Goal: Task Accomplishment & Management: Manage account settings

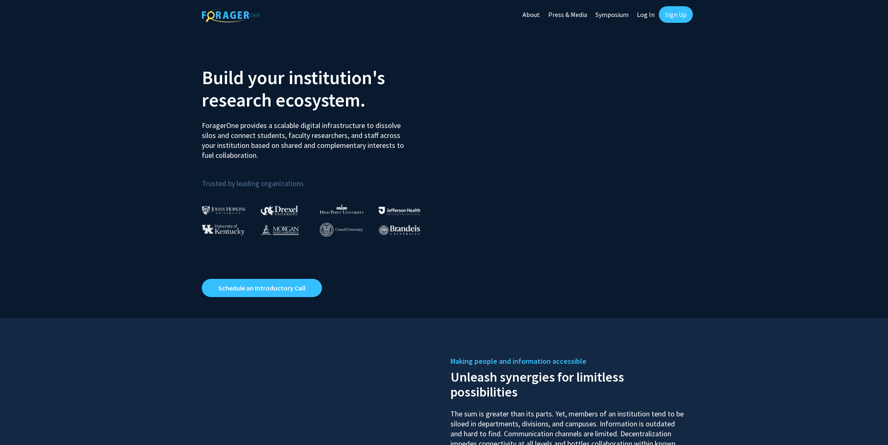
click at [645, 16] on link "Log In" at bounding box center [646, 14] width 26 height 29
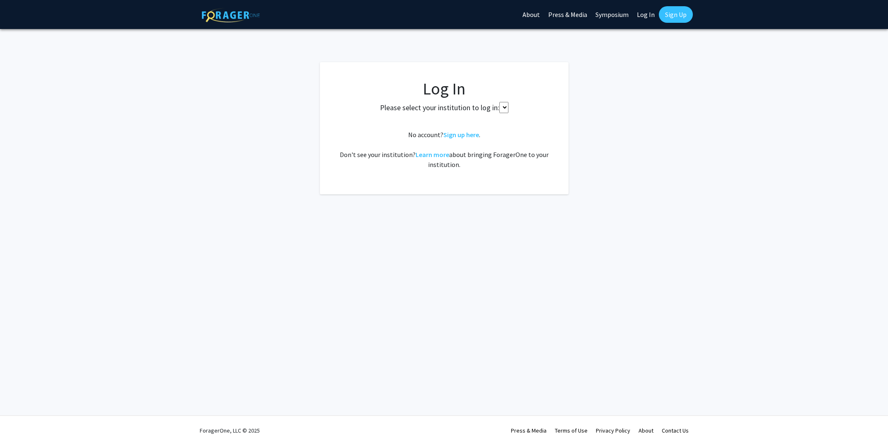
select select
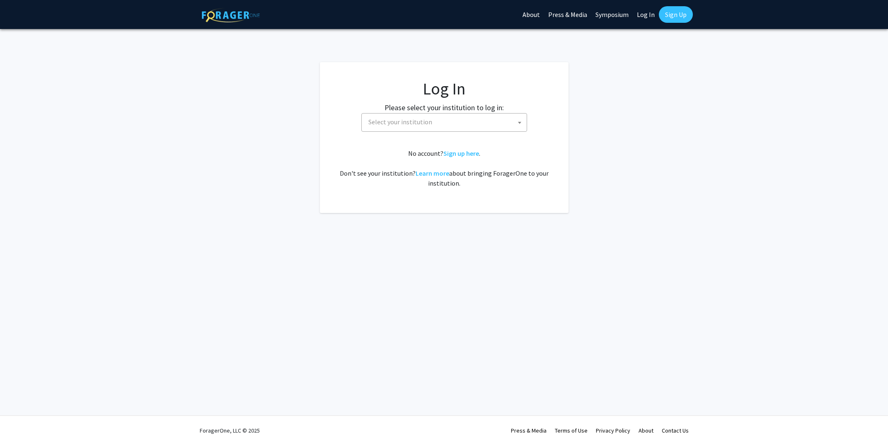
click at [406, 131] on span "Select your institution" at bounding box center [444, 122] width 166 height 19
type input "emory"
select select "12"
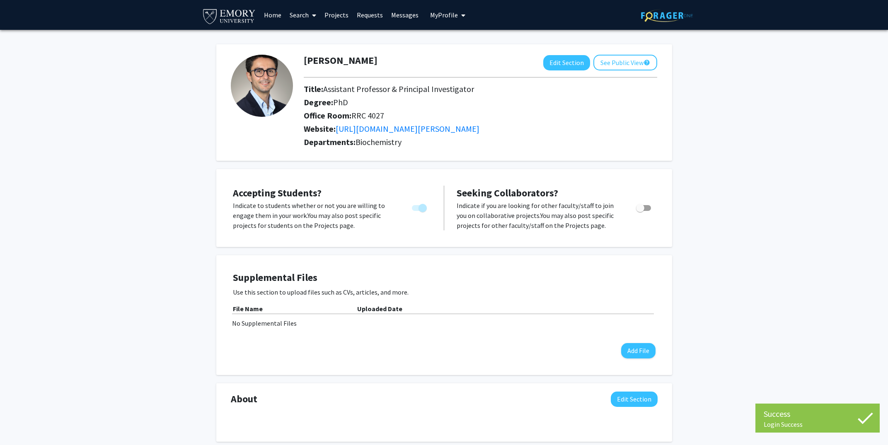
click at [394, 13] on link "Messages" at bounding box center [405, 14] width 36 height 29
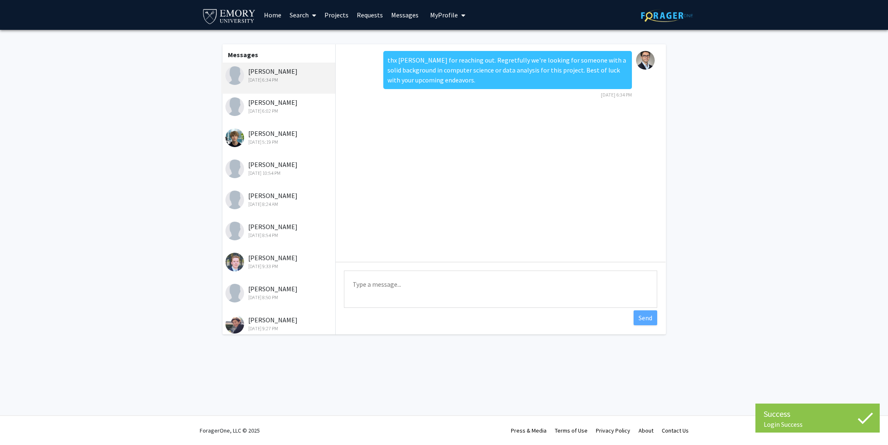
click at [287, 137] on div "[PERSON_NAME] [DATE] 5:19 PM" at bounding box center [279, 136] width 108 height 17
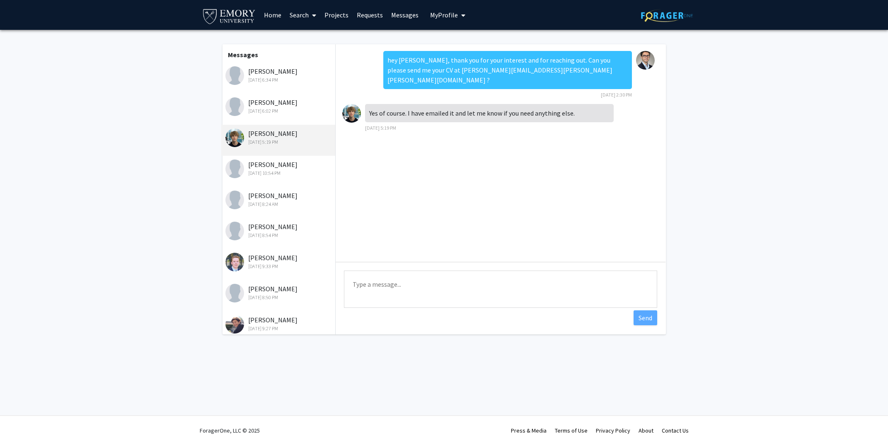
click at [328, 15] on link "Projects" at bounding box center [336, 14] width 32 height 29
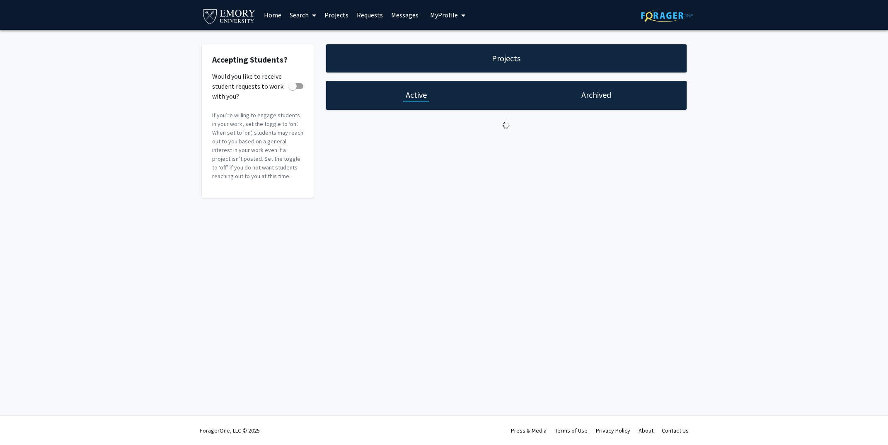
checkbox input "true"
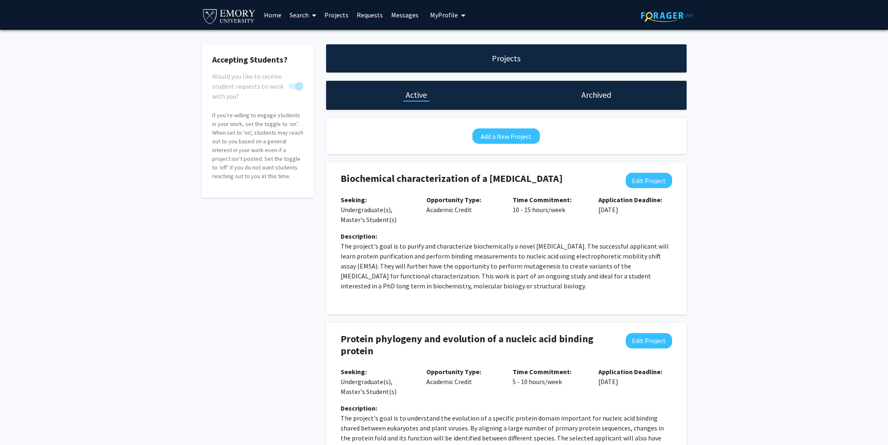
click at [362, 13] on link "Requests" at bounding box center [370, 14] width 34 height 29
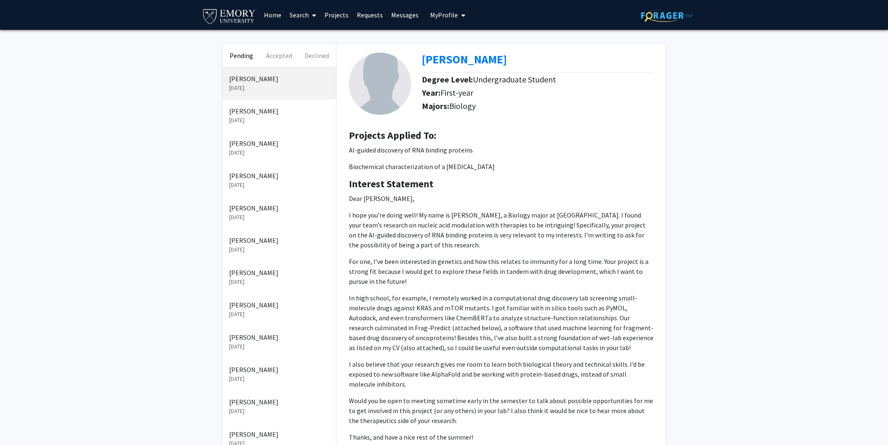
click at [264, 205] on p "[PERSON_NAME]" at bounding box center [279, 208] width 100 height 10
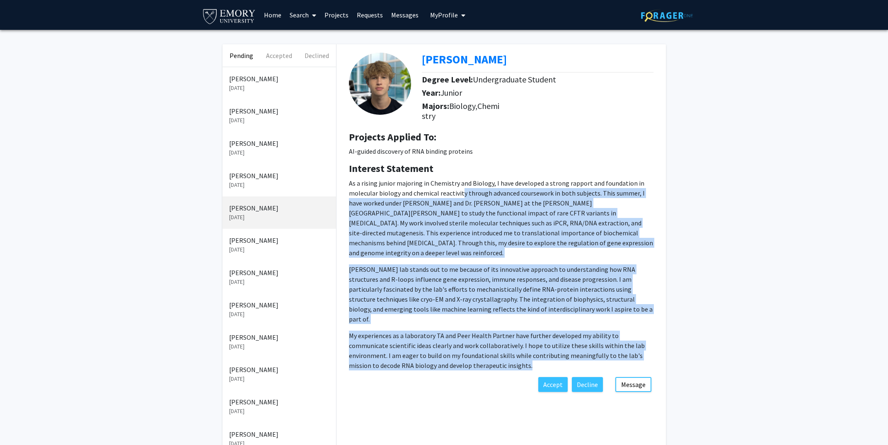
drag, startPoint x: 462, startPoint y: 195, endPoint x: 459, endPoint y: 351, distance: 155.4
click at [459, 351] on p "As a rising junior majoring in Chemistry and Biology, I have developed a strong…" at bounding box center [501, 274] width 305 height 192
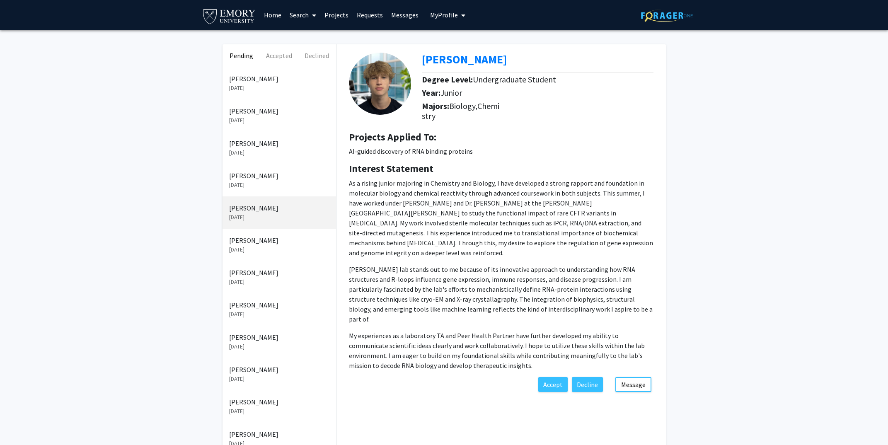
click at [265, 146] on p "[PERSON_NAME]" at bounding box center [279, 143] width 100 height 10
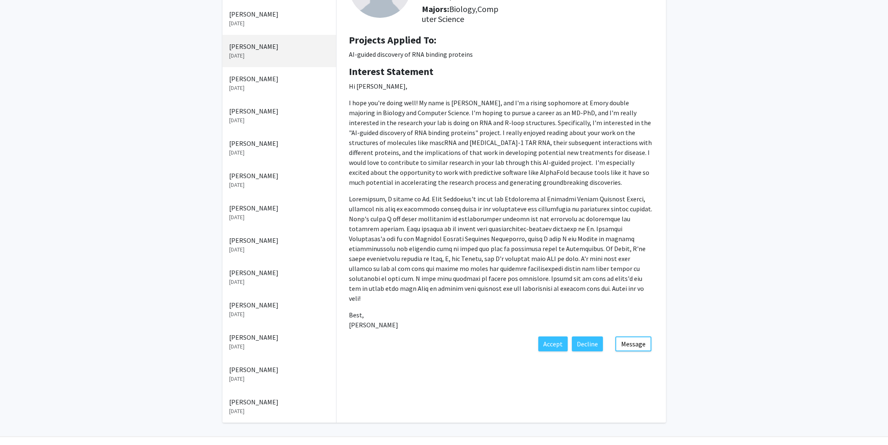
scroll to position [109, 0]
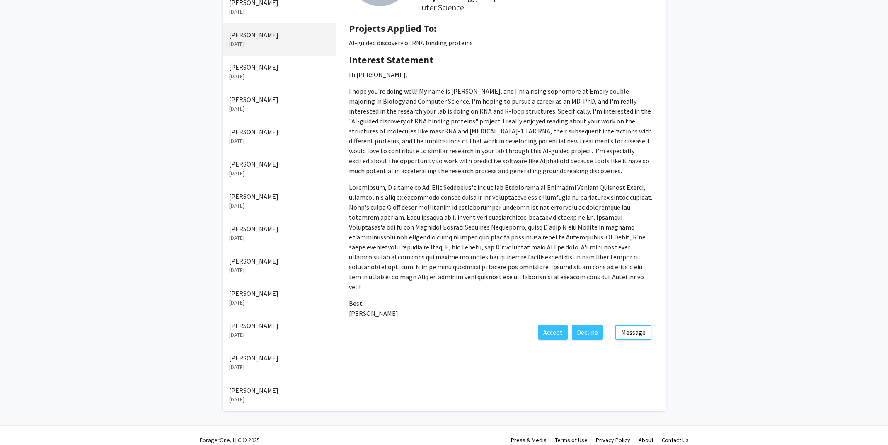
click at [518, 141] on p "I hope you're doing well! My name is [PERSON_NAME], and I'm a rising sophomore …" at bounding box center [501, 130] width 305 height 89
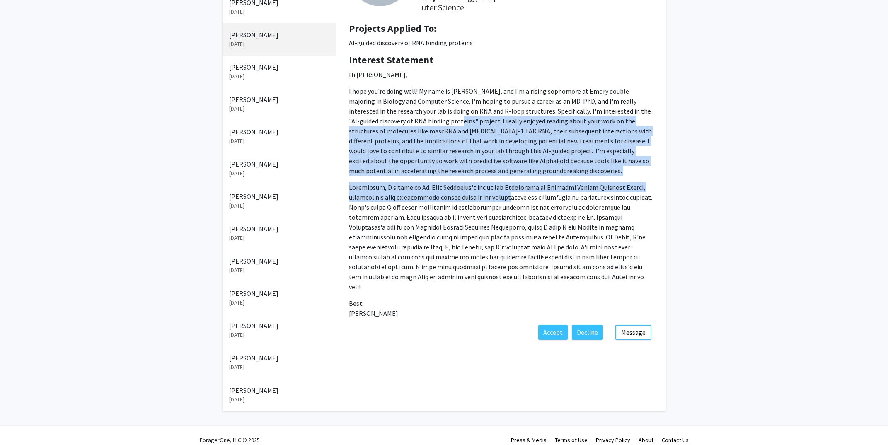
drag, startPoint x: 415, startPoint y: 121, endPoint x: 501, endPoint y: 197, distance: 115.1
click at [501, 197] on p "Hi [PERSON_NAME], I hope you're doing well! My name is [PERSON_NAME], and I'm a…" at bounding box center [501, 194] width 305 height 249
